Goal: Task Accomplishment & Management: Manage account settings

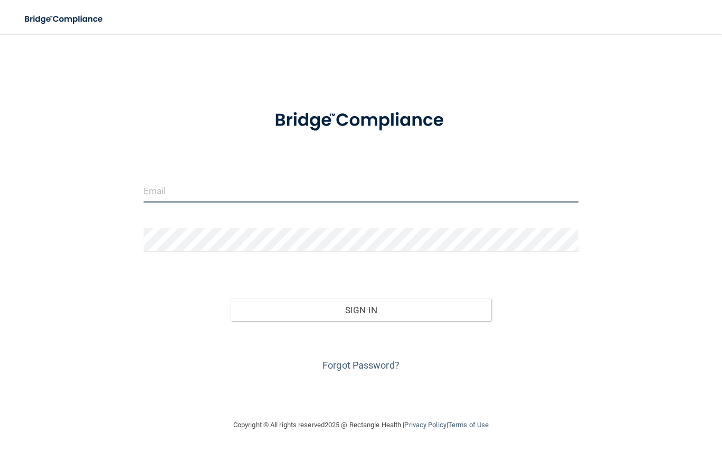
click at [226, 179] on input "email" at bounding box center [361, 191] width 435 height 24
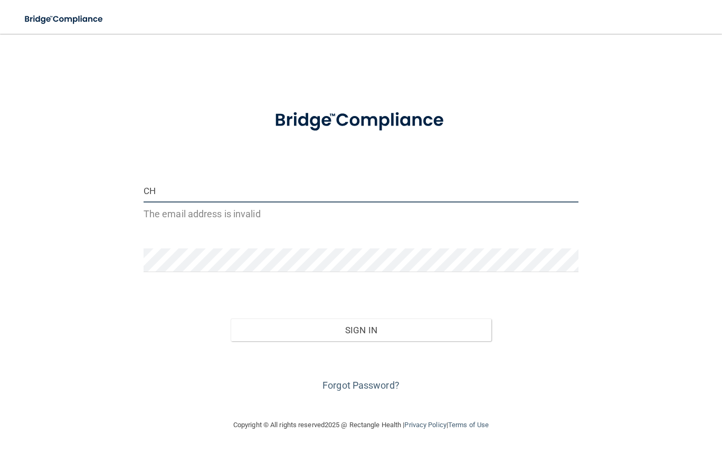
type input "C"
type input "cheryltallyn@gmail.com"
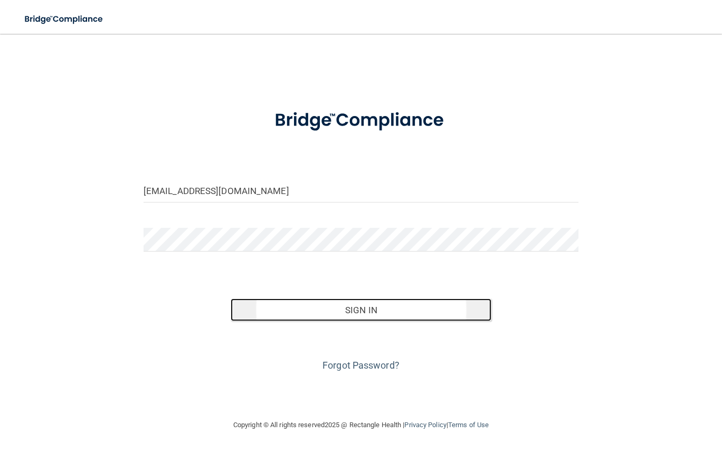
click at [334, 313] on button "Sign In" at bounding box center [361, 310] width 261 height 23
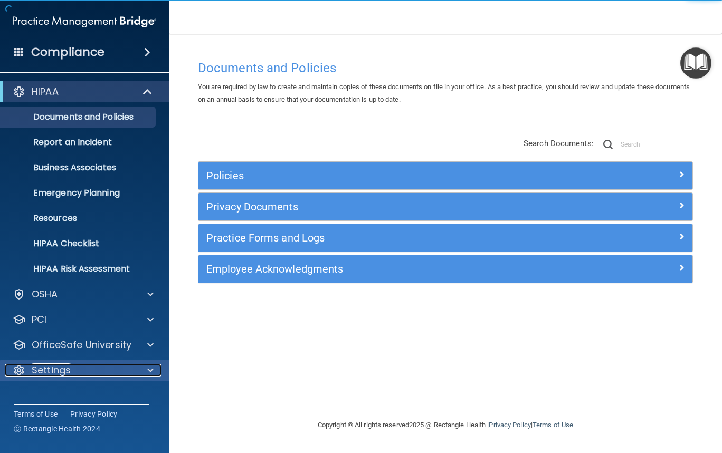
click at [141, 368] on div at bounding box center [149, 370] width 26 height 13
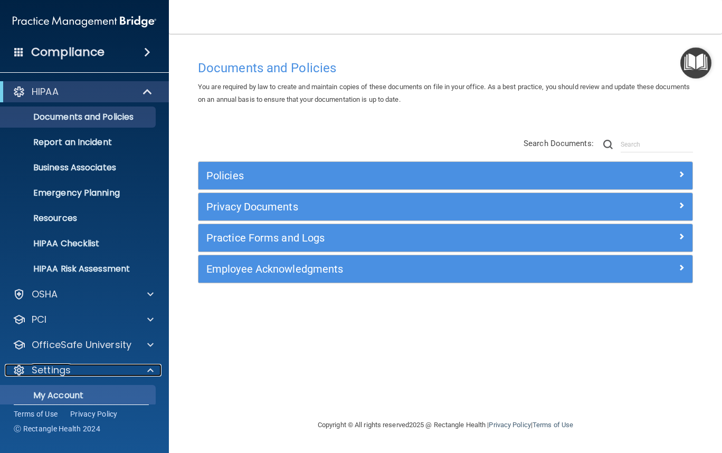
scroll to position [85, 0]
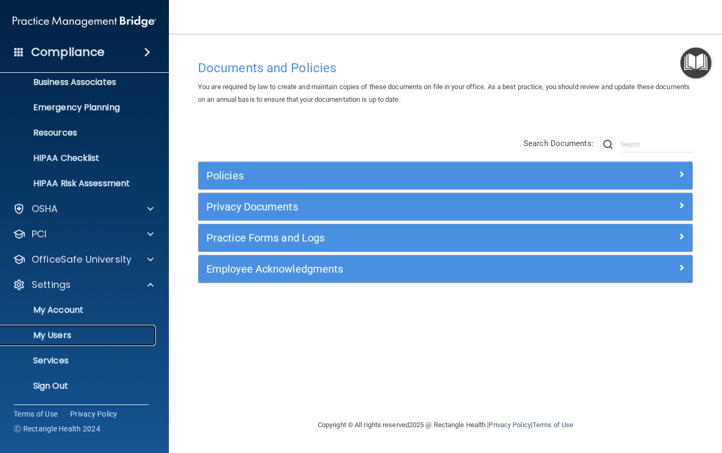
click at [72, 340] on link "My Users" at bounding box center [72, 335] width 166 height 21
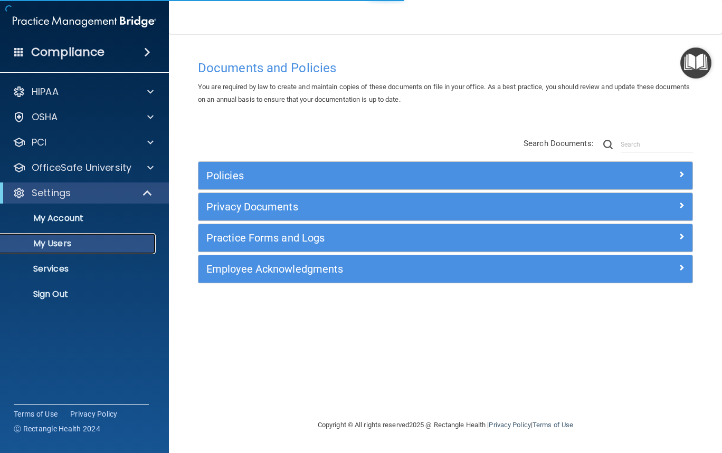
select select "20"
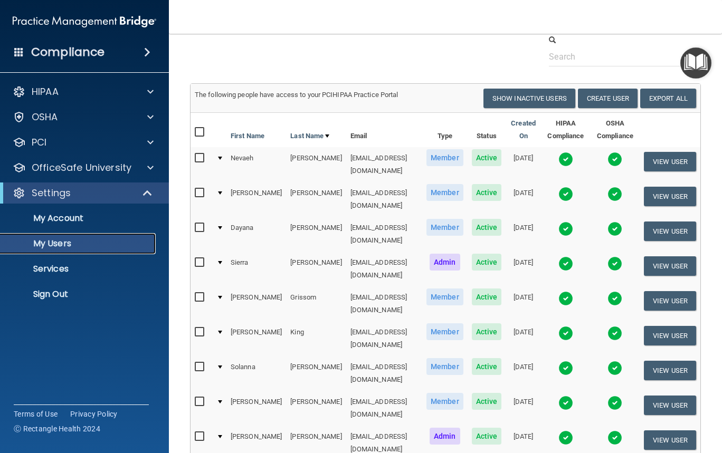
scroll to position [61, 0]
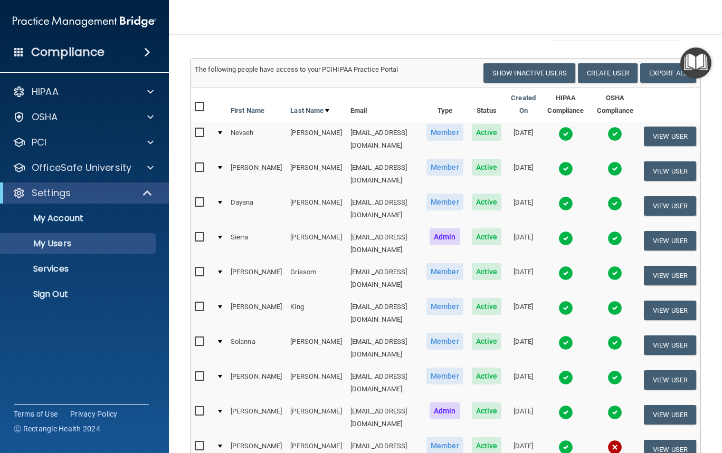
click at [199, 442] on input "checkbox" at bounding box center [201, 446] width 12 height 8
checkbox input "true"
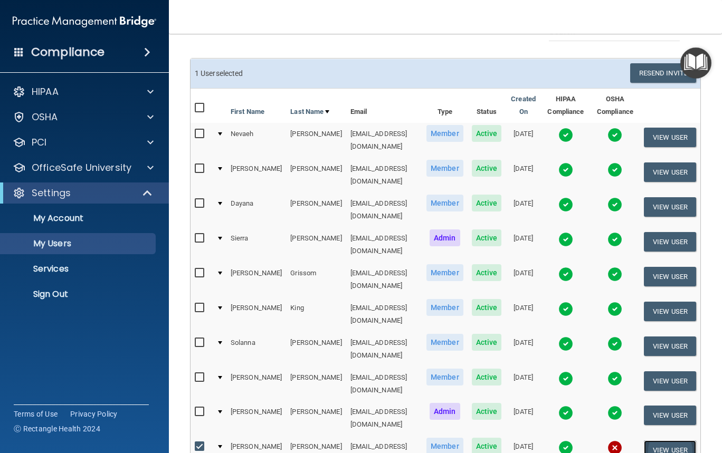
click at [646, 441] on button "View User" at bounding box center [670, 451] width 52 height 20
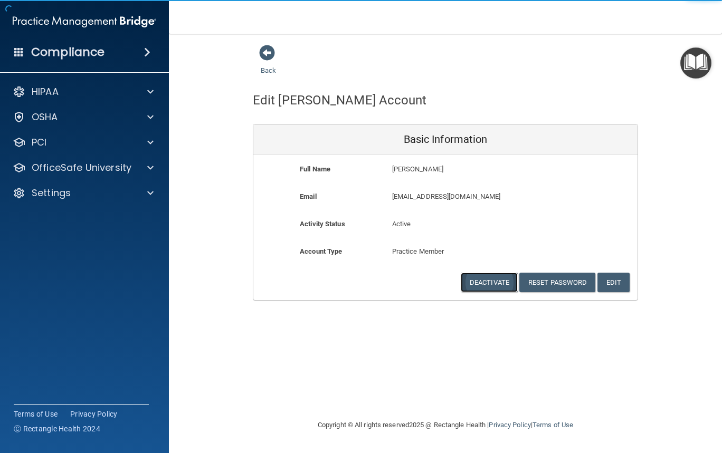
click at [491, 287] on button "Deactivate" at bounding box center [489, 283] width 57 height 20
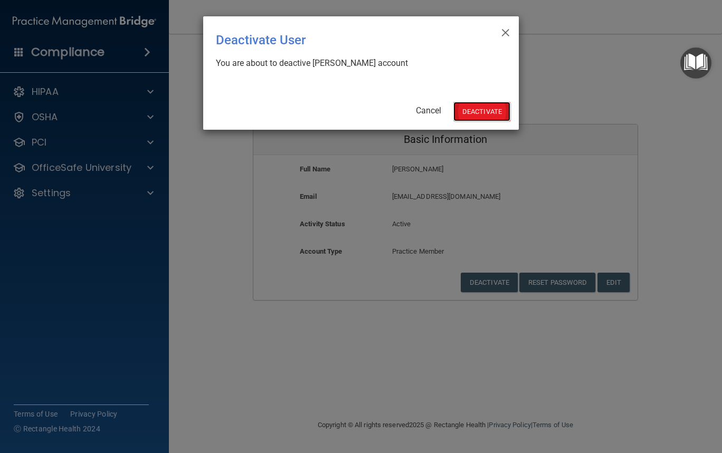
click at [483, 116] on button "Deactivate" at bounding box center [481, 112] width 57 height 20
